Goal: Task Accomplishment & Management: Use online tool/utility

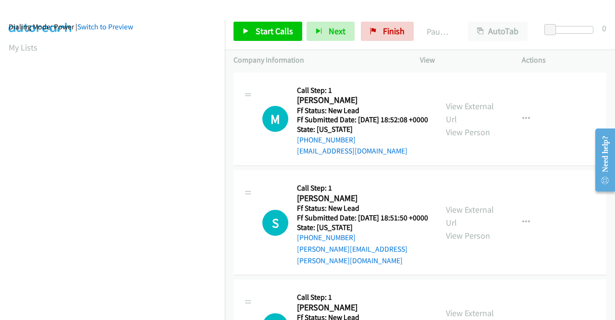
scroll to position [11, 0]
click at [249, 35] on link "Start Calls" at bounding box center [268, 31] width 69 height 19
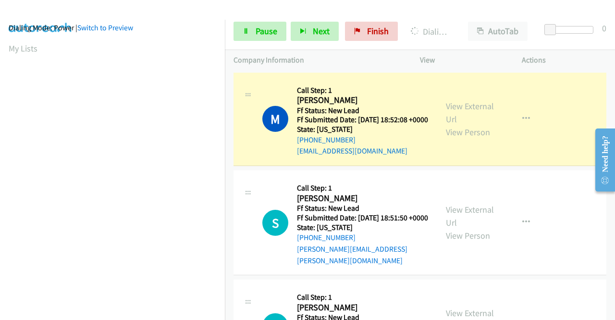
click at [0, 193] on aside "Dialing Mode: Power | Switch to Preview My Lists" at bounding box center [112, 275] width 225 height 532
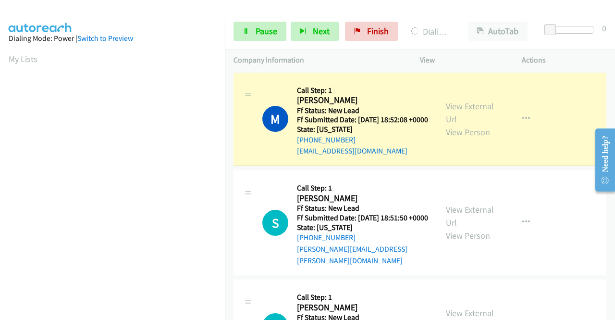
click at [459, 117] on div "View External Url View Person" at bounding box center [471, 118] width 50 height 39
click at [454, 109] on link "View External Url" at bounding box center [470, 112] width 48 height 24
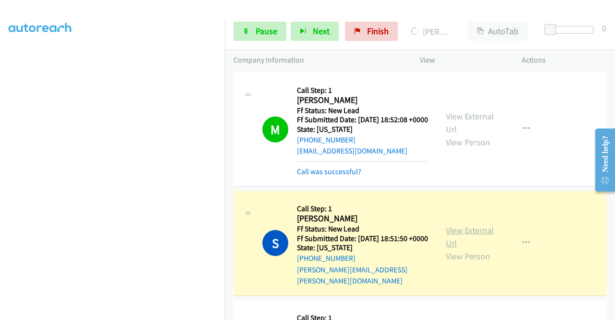
click at [448, 235] on link "View External Url" at bounding box center [470, 236] width 48 height 24
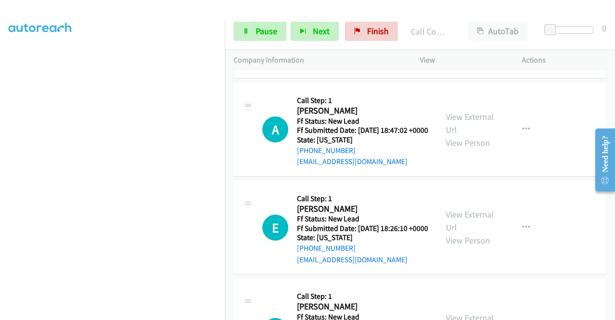
scroll to position [243, 0]
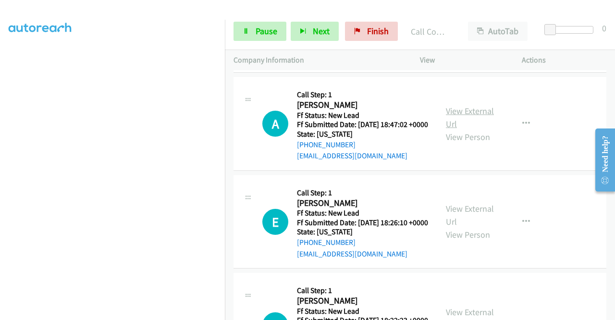
click at [452, 123] on link "View External Url" at bounding box center [470, 117] width 48 height 24
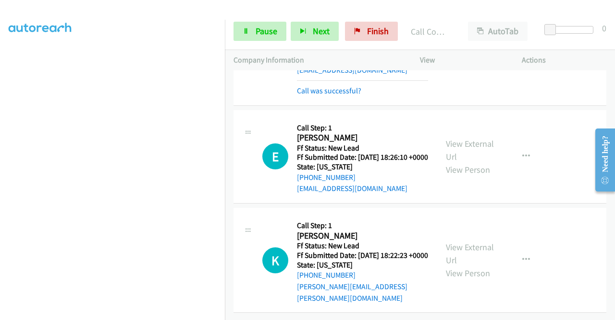
scroll to position [359, 0]
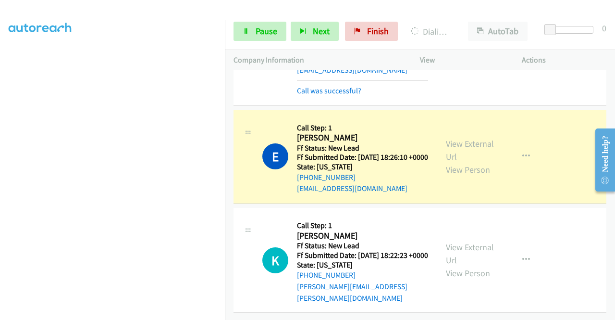
click at [454, 124] on div "View External Url View Person View External Url Email Schedule/Manage Callback …" at bounding box center [492, 157] width 111 height 76
click at [451, 138] on link "View External Url" at bounding box center [470, 150] width 48 height 24
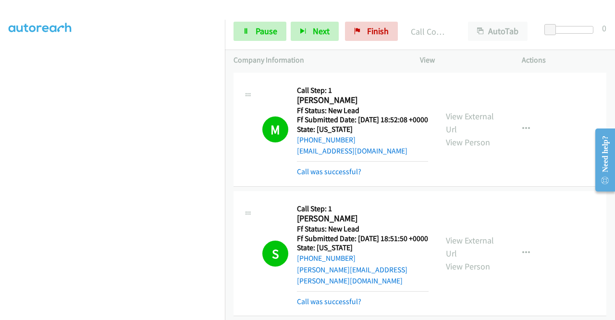
scroll to position [379, 0]
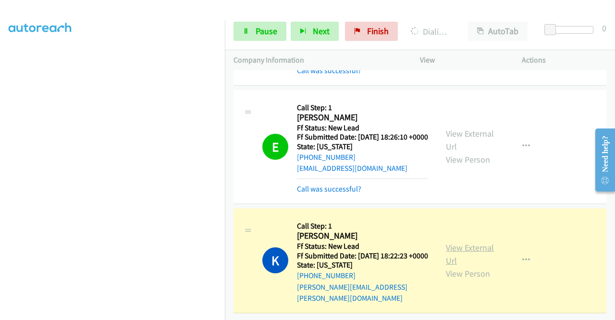
click at [450, 244] on link "View External Url" at bounding box center [470, 254] width 48 height 24
click at [254, 39] on link "Pause" at bounding box center [260, 31] width 53 height 19
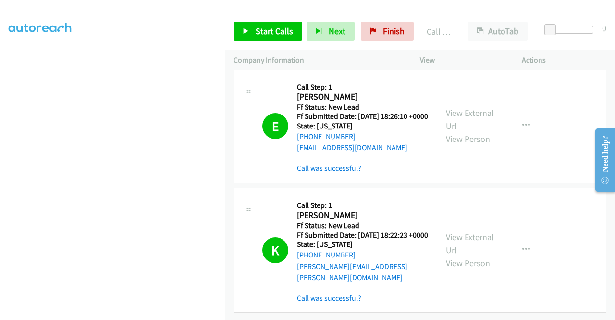
scroll to position [0, 0]
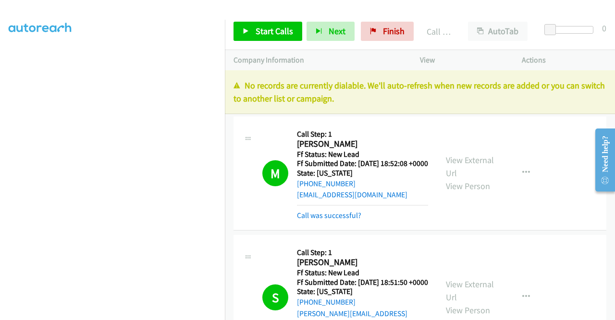
click at [445, 93] on p "No records are currently dialable. We'll auto-refresh when new records are adde…" at bounding box center [420, 92] width 373 height 26
click at [403, 38] on link "Finish" at bounding box center [387, 31] width 53 height 19
